Goal: Ask a question: Seek information or help from site administrators or community

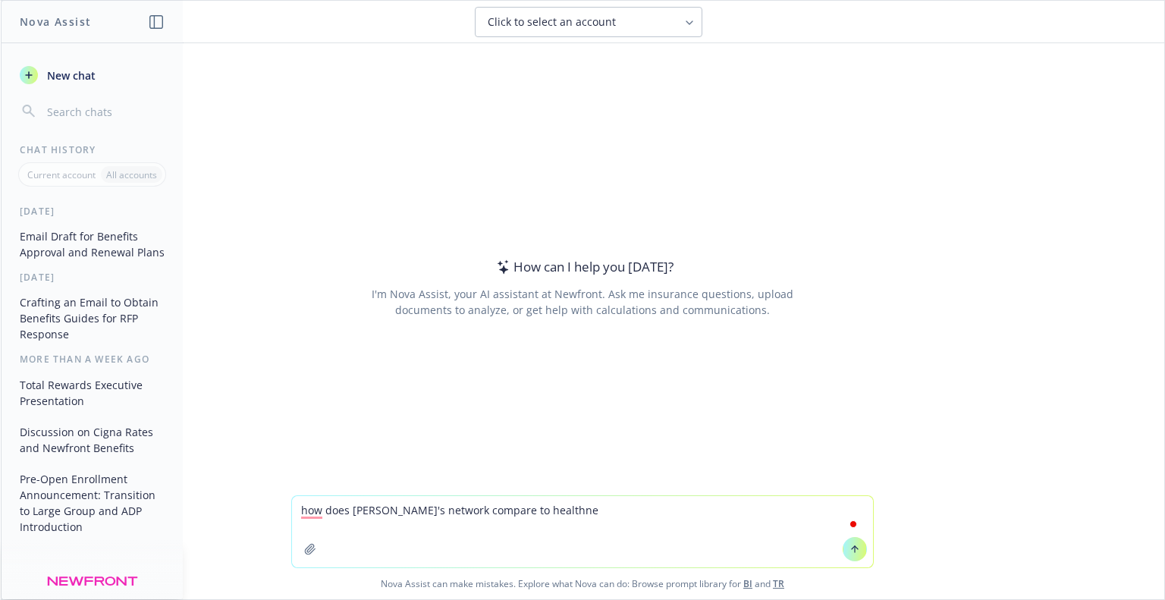
type textarea "how does [PERSON_NAME]'s network compare to healthnet"
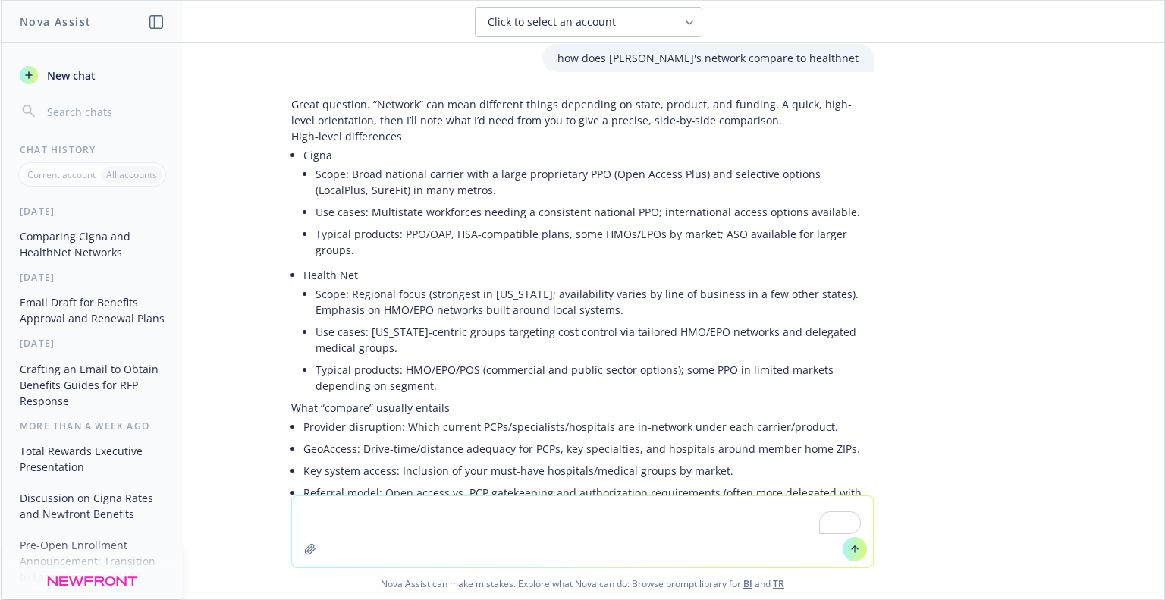
scroll to position [10, 0]
